Goal: Task Accomplishment & Management: Manage account settings

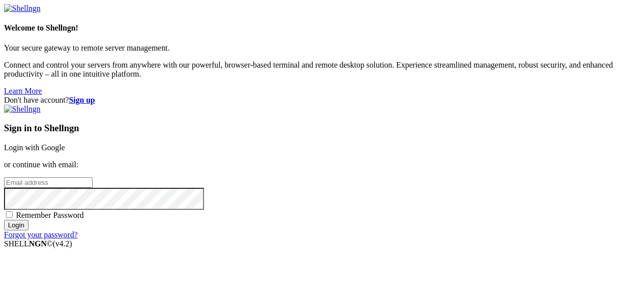
click at [65, 143] on link "Login with Google" at bounding box center [34, 147] width 61 height 9
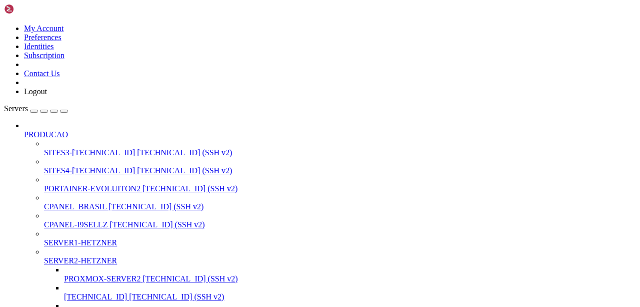
scroll to position [100, 0]
click at [54, 111] on div "button" at bounding box center [54, 111] width 0 height 0
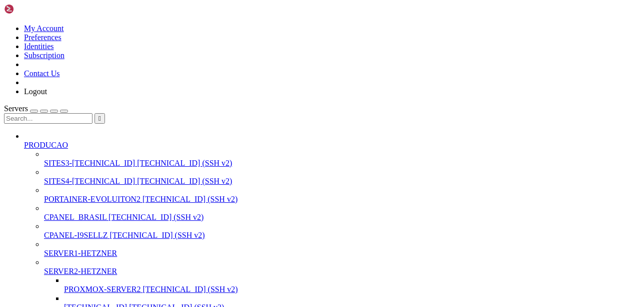
click at [79, 113] on input "text" at bounding box center [48, 118] width 89 height 11
drag, startPoint x: 125, startPoint y: 117, endPoint x: 171, endPoint y: 125, distance: 46.8
click at [143, 195] on span "[TECHNICAL_ID] (SSH v2)" at bounding box center [190, 199] width 95 height 9
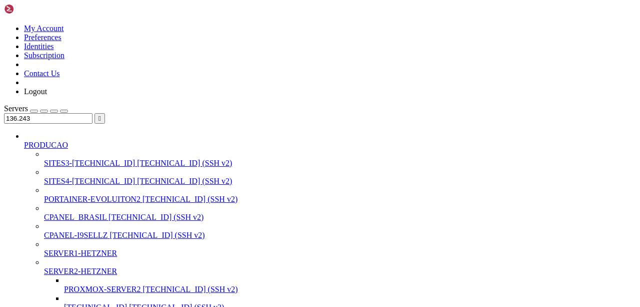
type input "136.243"
click at [143, 195] on span "[TECHNICAL_ID] (SSH v2)" at bounding box center [190, 199] width 95 height 9
click at [101, 115] on span "" at bounding box center [100, 119] width 3 height 8
click at [93, 113] on input "text" at bounding box center [48, 118] width 89 height 11
click at [137, 159] on span "[TECHNICAL_ID] (SSH v2)" at bounding box center [184, 163] width 95 height 9
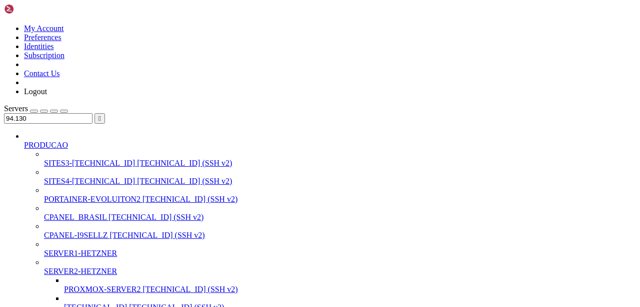
type input "94.130"
click at [137, 159] on span "[TECHNICAL_ID] (SSH v2)" at bounding box center [184, 163] width 95 height 9
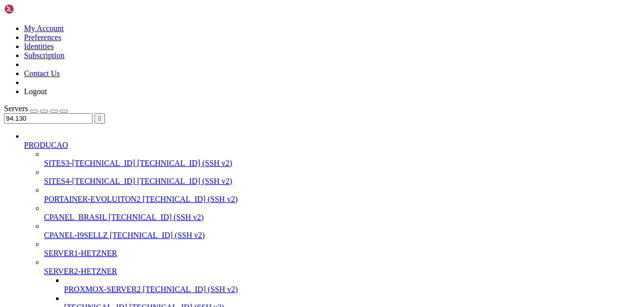
drag, startPoint x: 311, startPoint y: 1295, endPoint x: 256, endPoint y: 1311, distance: 57.1
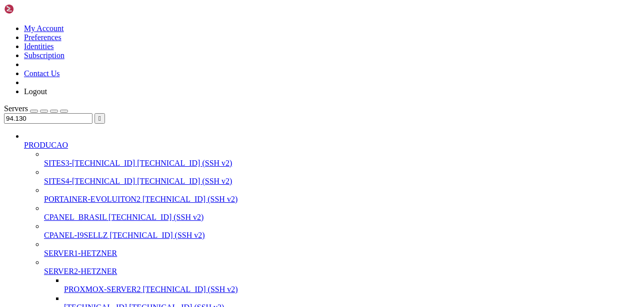
scroll to position [2236, 0]
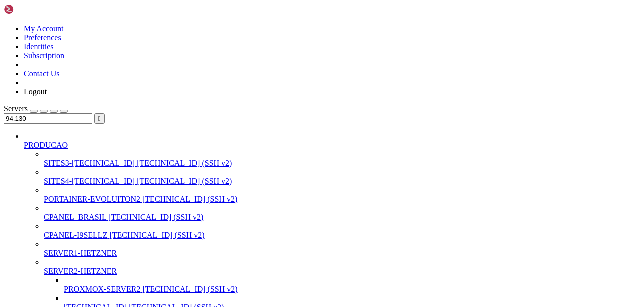
scroll to position [0, 0]
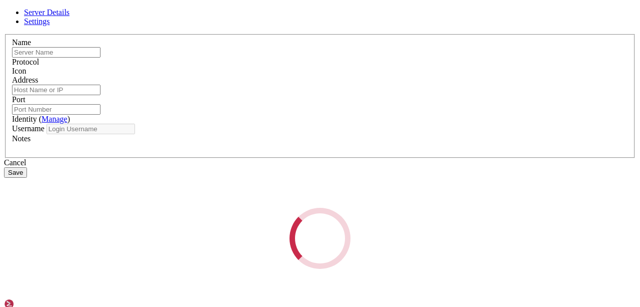
type input "[TECHNICAL_ID]"
type input "22"
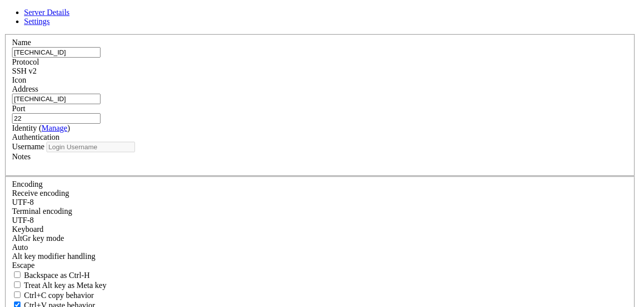
type input "root"
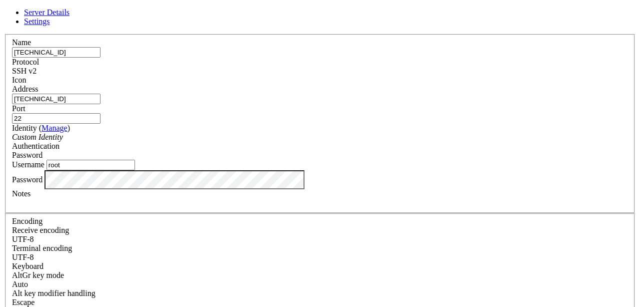
click at [101, 113] on input "22" at bounding box center [56, 118] width 89 height 11
type input "2233"
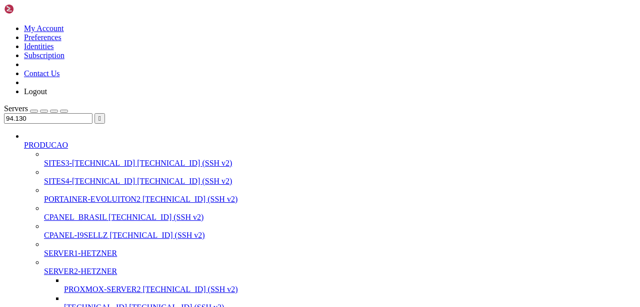
click at [101, 115] on span "" at bounding box center [100, 119] width 3 height 8
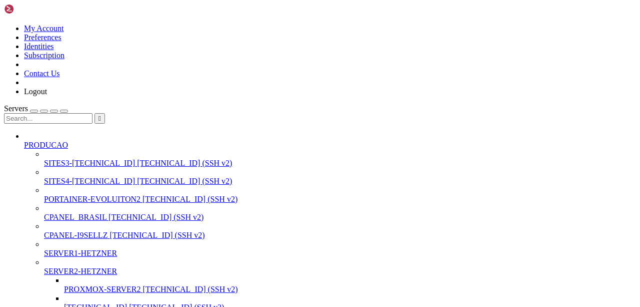
click at [93, 113] on input "text" at bounding box center [48, 118] width 89 height 11
click at [137, 177] on span "[TECHNICAL_ID] (SSH v2)" at bounding box center [184, 181] width 95 height 9
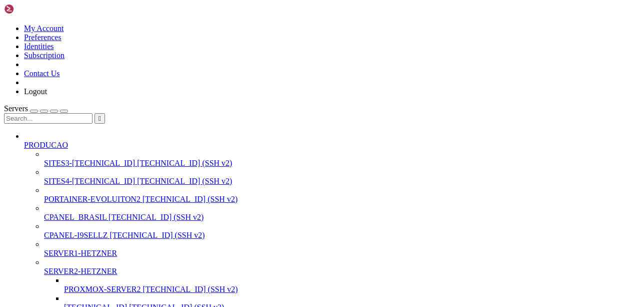
scroll to position [442, 0]
click at [68, 113] on input "text" at bounding box center [48, 118] width 89 height 11
click at [143, 195] on span "[TECHNICAL_ID] (SSH v2)" at bounding box center [190, 199] width 95 height 9
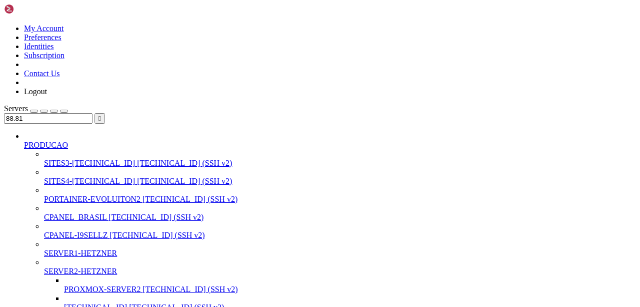
type input "88.81"
click at [143, 195] on span "[TECHNICAL_ID] (SSH v2)" at bounding box center [190, 199] width 95 height 9
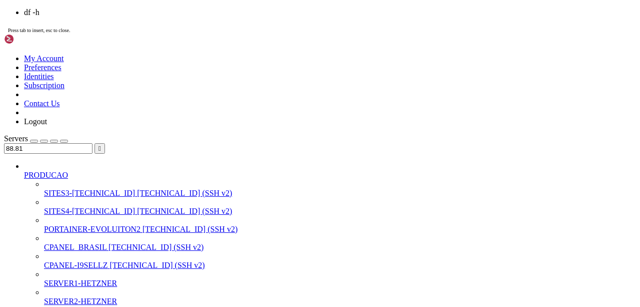
scroll to position [51, 0]
